Goal: Transaction & Acquisition: Obtain resource

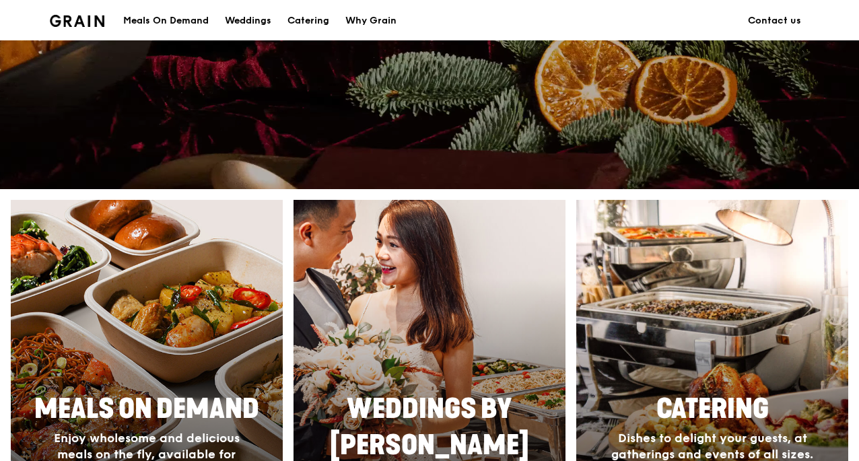
scroll to position [596, 0]
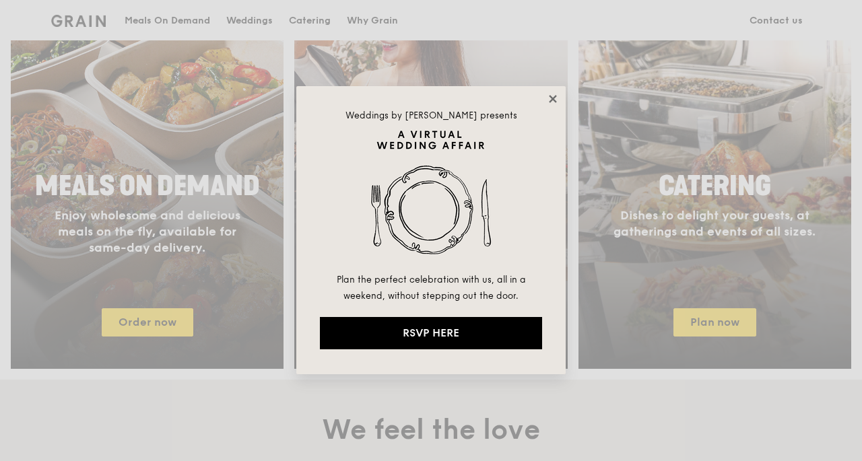
click at [548, 97] on icon at bounding box center [553, 99] width 12 height 12
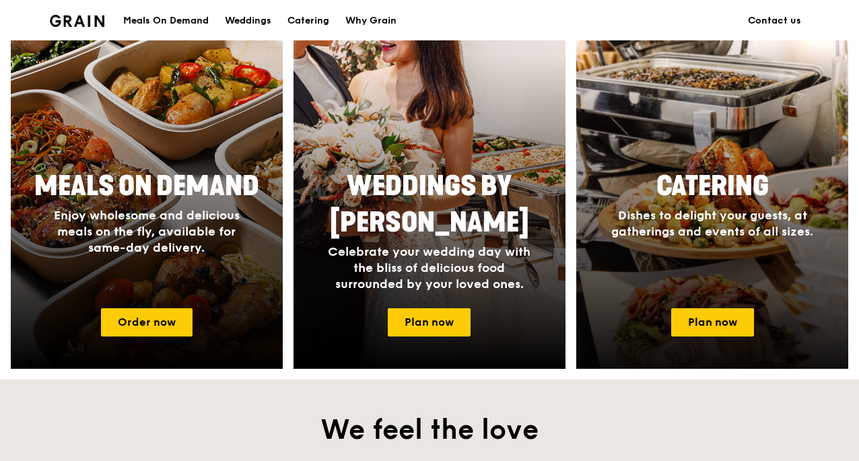
click at [723, 270] on div "Catering Dishes to delight your guests, at gatherings and events of all sizes." at bounding box center [712, 230] width 272 height 135
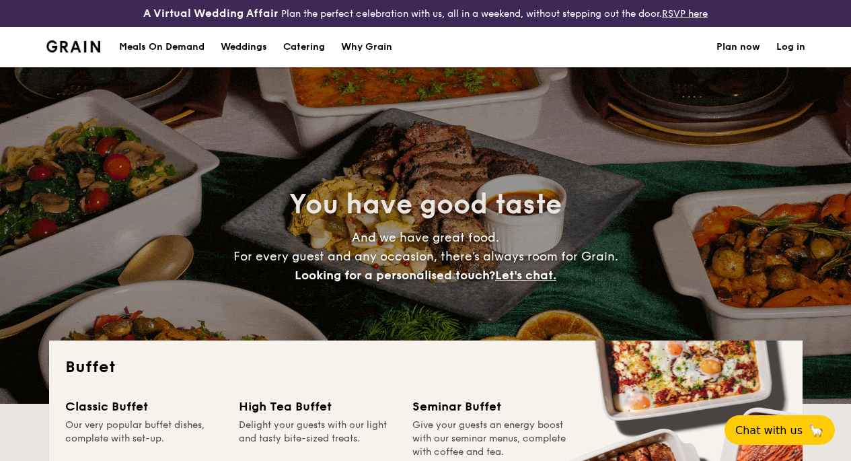
select select
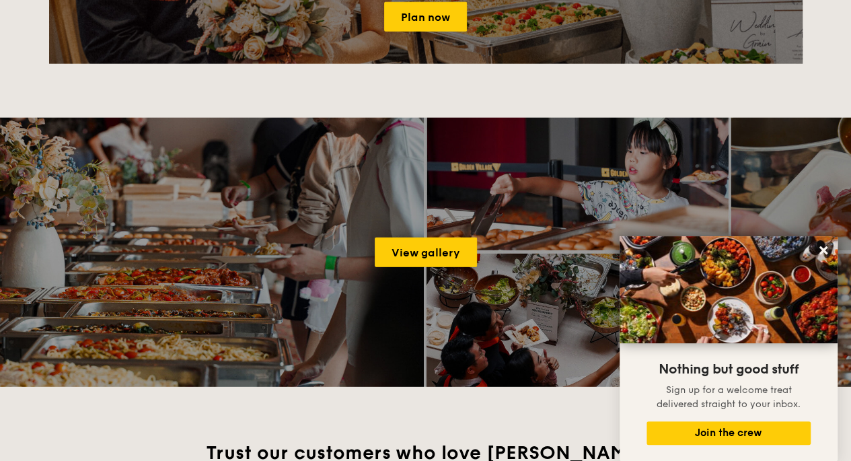
scroll to position [1737, 0]
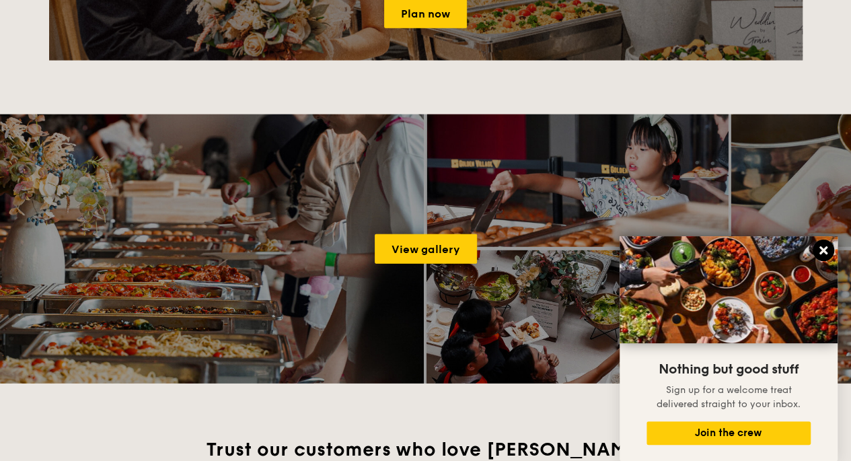
click at [823, 252] on icon at bounding box center [824, 250] width 8 height 8
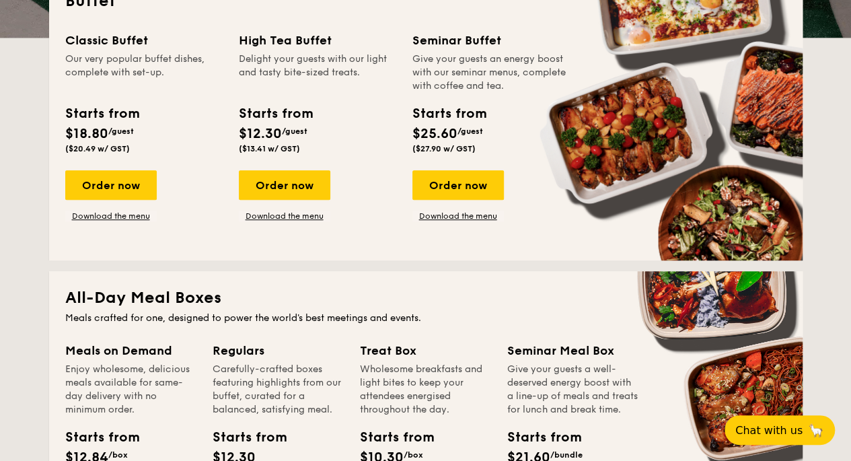
scroll to position [380, 0]
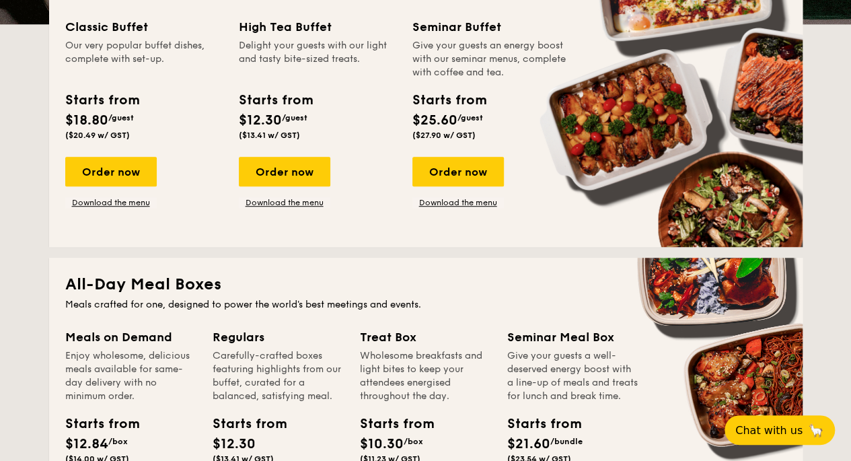
click at [140, 207] on div "Order now Download the menu" at bounding box center [111, 182] width 92 height 51
click at [140, 208] on link "Download the menu" at bounding box center [111, 202] width 92 height 11
